Goal: Transaction & Acquisition: Purchase product/service

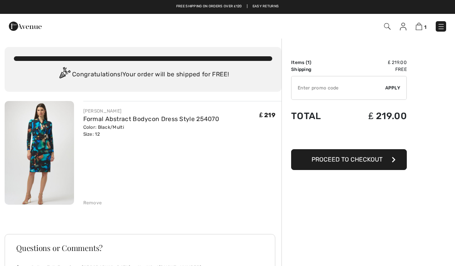
click at [312, 92] on input "TEXT" at bounding box center [339, 87] width 94 height 23
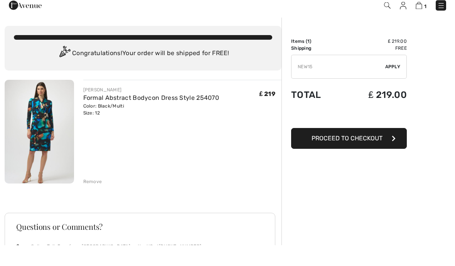
scroll to position [21, 0]
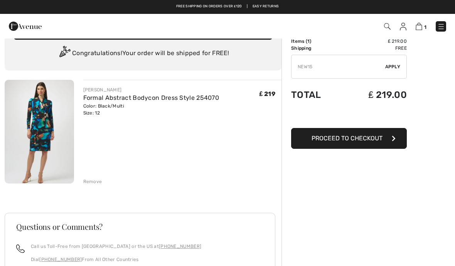
type input "NEW15"
click at [398, 67] on span "Apply" at bounding box center [392, 66] width 15 height 7
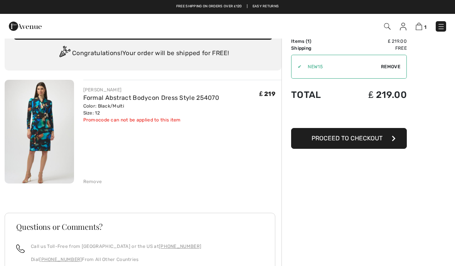
click at [110, 97] on link "Formal Abstract Bodycon Dress Style 254070" at bounding box center [151, 97] width 136 height 7
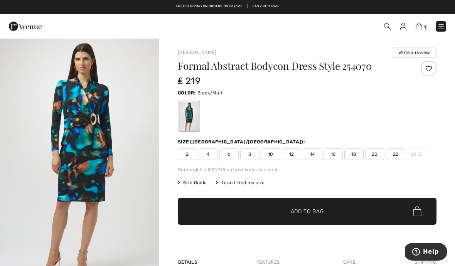
click at [416, 29] on link "1" at bounding box center [421, 26] width 11 height 9
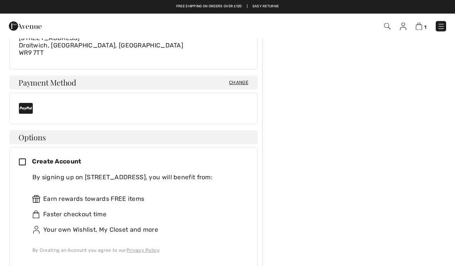
click at [20, 160] on icon at bounding box center [25, 163] width 13 height 8
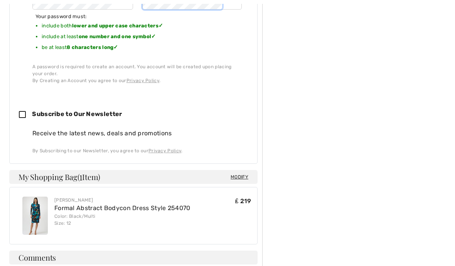
scroll to position [511, 0]
click at [19, 111] on div "Create Account By signing up on 1ère Avenue, you will benefit from: Earn reward…" at bounding box center [133, 21] width 248 height 286
click at [26, 116] on icon at bounding box center [25, 115] width 13 height 8
checkbox input "true"
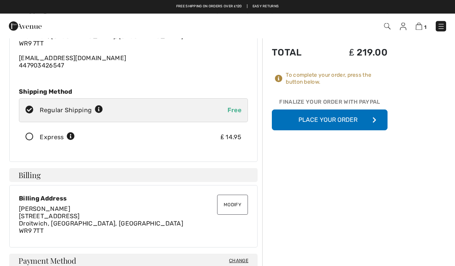
scroll to position [0, 0]
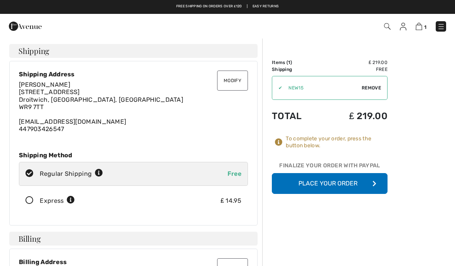
click at [343, 181] on button "Place Your Order" at bounding box center [330, 183] width 116 height 21
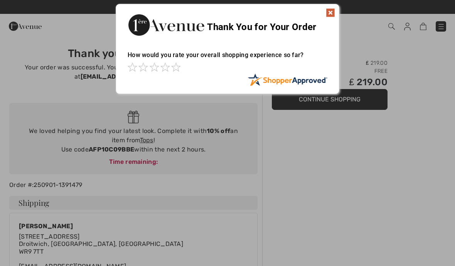
click at [330, 14] on img at bounding box center [330, 12] width 9 height 9
